Goal: Information Seeking & Learning: Learn about a topic

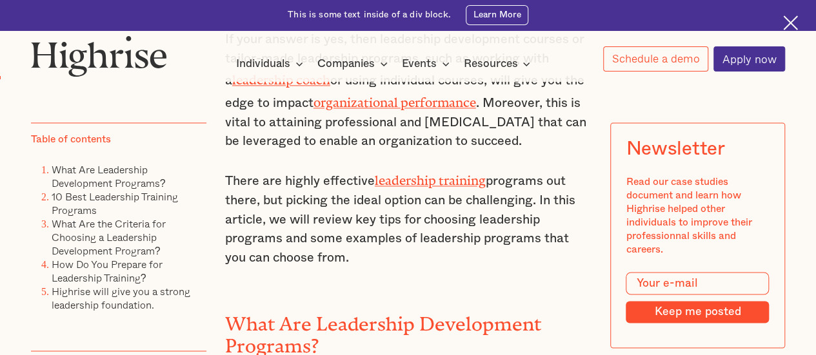
scroll to position [1096, 0]
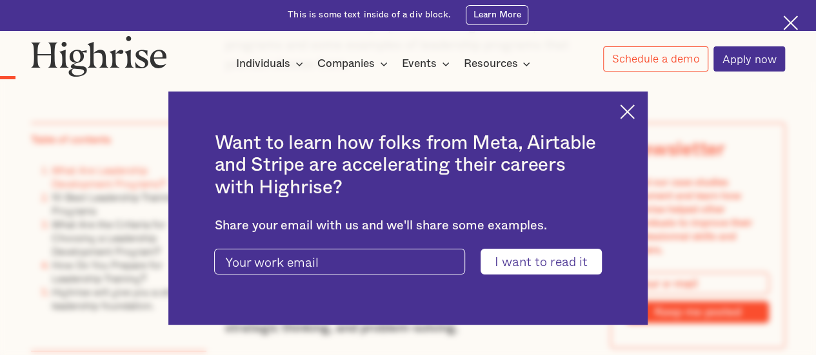
click at [616, 123] on div "Want to learn how folks from Meta, Airtable and Stripe are accelerating their c…" at bounding box center [407, 208] width 478 height 233
click at [631, 109] on img at bounding box center [627, 111] width 15 height 15
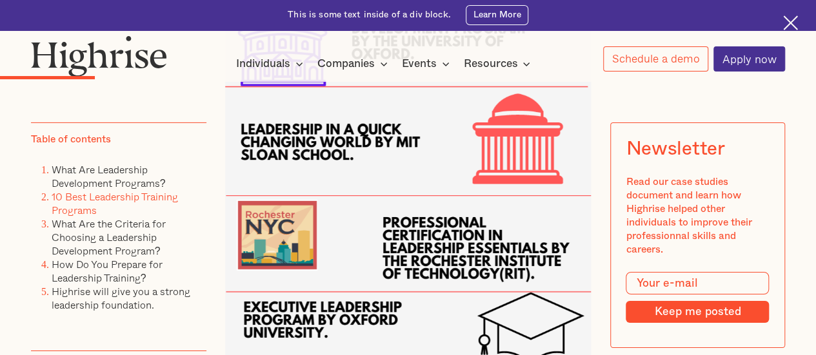
scroll to position [2257, 0]
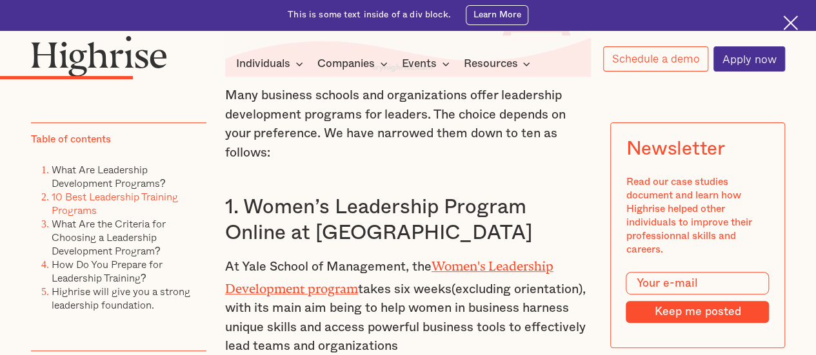
scroll to position [2708, 0]
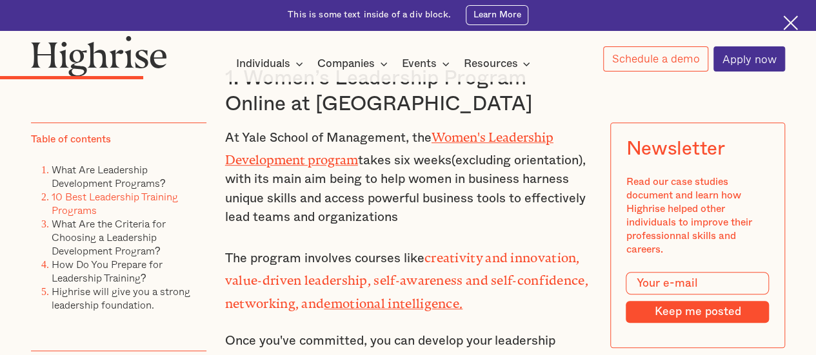
click at [470, 142] on link "Women's Leadership Development program" at bounding box center [389, 145] width 328 height 30
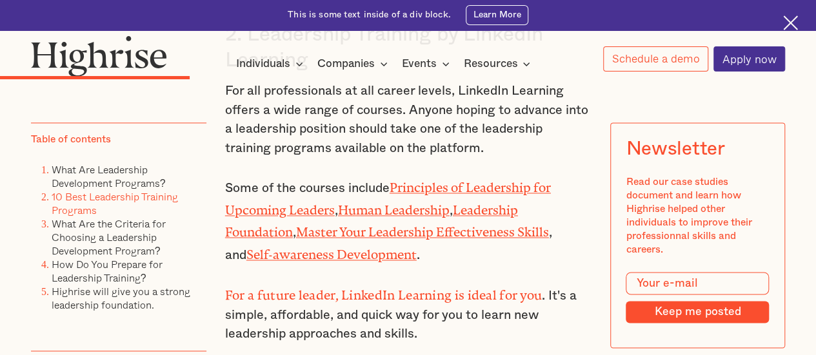
scroll to position [3224, 0]
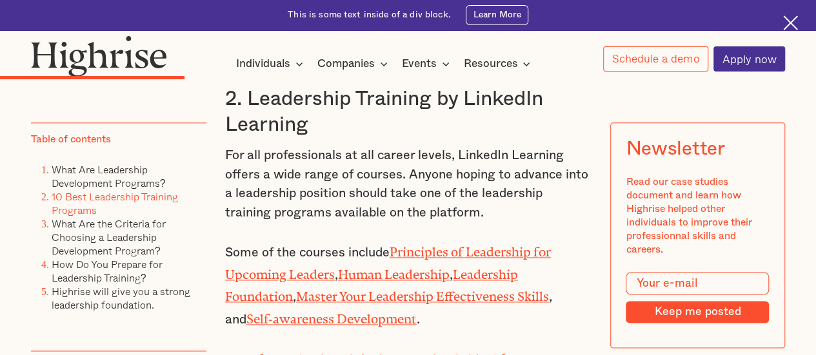
click at [451, 245] on link "Principles of Leadership for Upcoming Leaders" at bounding box center [388, 260] width 326 height 30
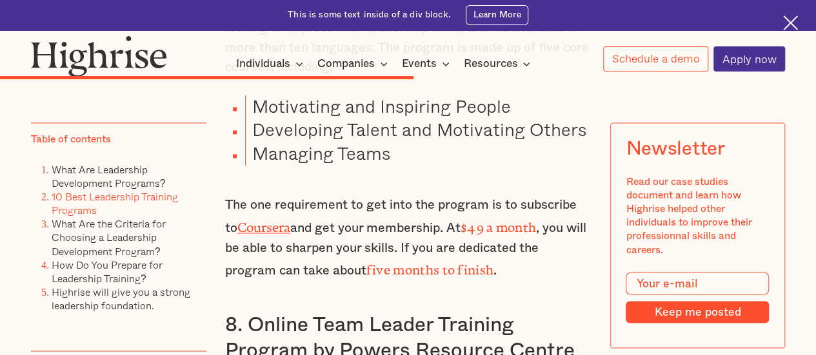
scroll to position [6126, 0]
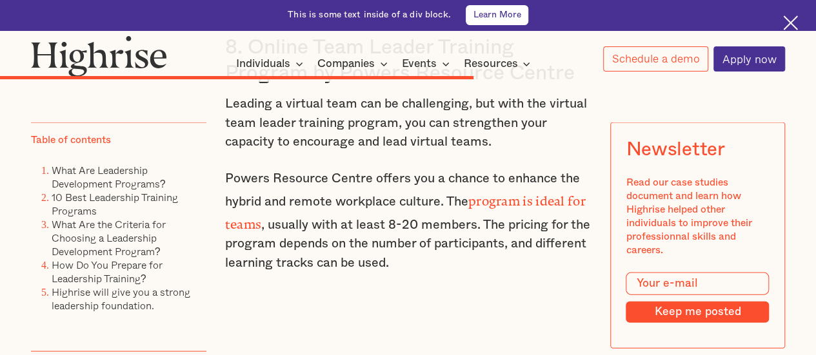
scroll to position [6126, 0]
